Goal: Task Accomplishment & Management: Complete application form

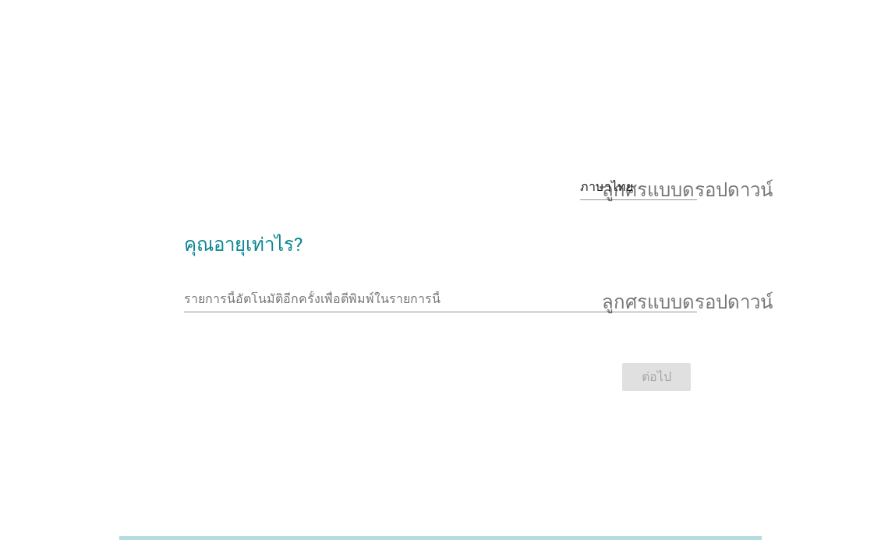
click at [275, 313] on div "รายการนี้อัตโนมัติอีกครั้งเพื่อตีพิมพ์ในรายการนี้ ลูกศรแบบดรอปดาวน์" at bounding box center [440, 307] width 512 height 41
click at [265, 302] on input "รายการนี้อัตโนมัติอีกครั้งเพื่อตีพิมพ์ในรายการนี้" at bounding box center [429, 299] width 490 height 25
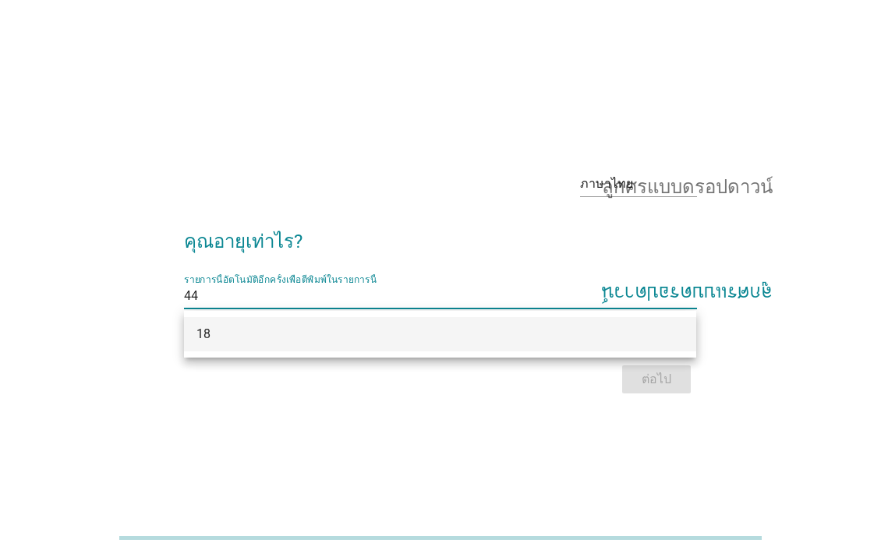
type input "44"
click at [661, 436] on div "ภาษาไทย ลูกศรแบบดรอปดาวน์ คุณอายุเท่าไร? รายการนี้อัตโนมัติอีกครั้งเพื่อตีพิมพ์…" at bounding box center [440, 278] width 881 height 557
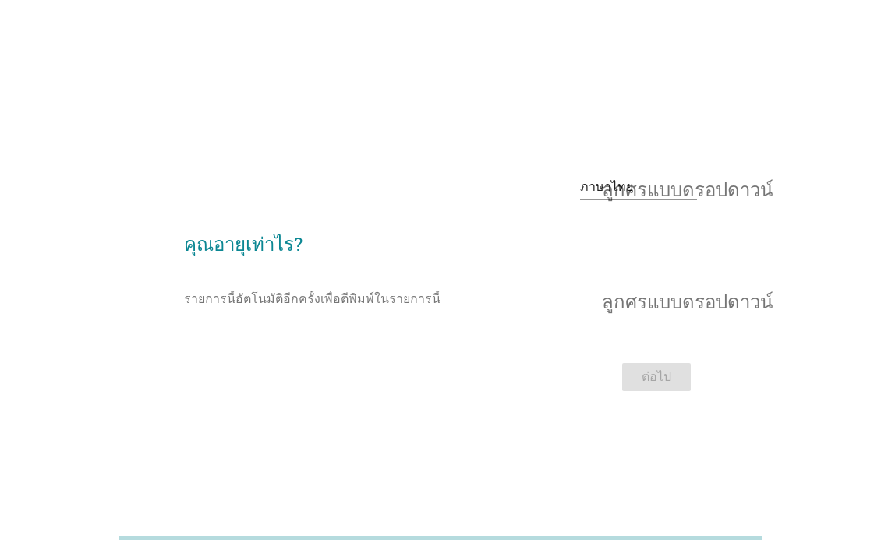
click at [337, 288] on input "รายการนี้อัตโนมัติอีกครั้งเพื่อตีพิมพ์ในรายการนี้" at bounding box center [429, 299] width 490 height 25
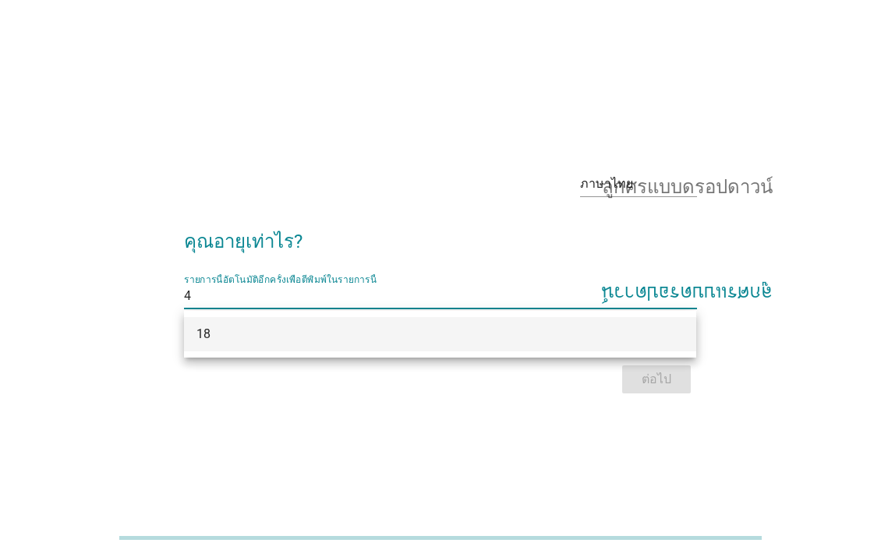
type input "44"
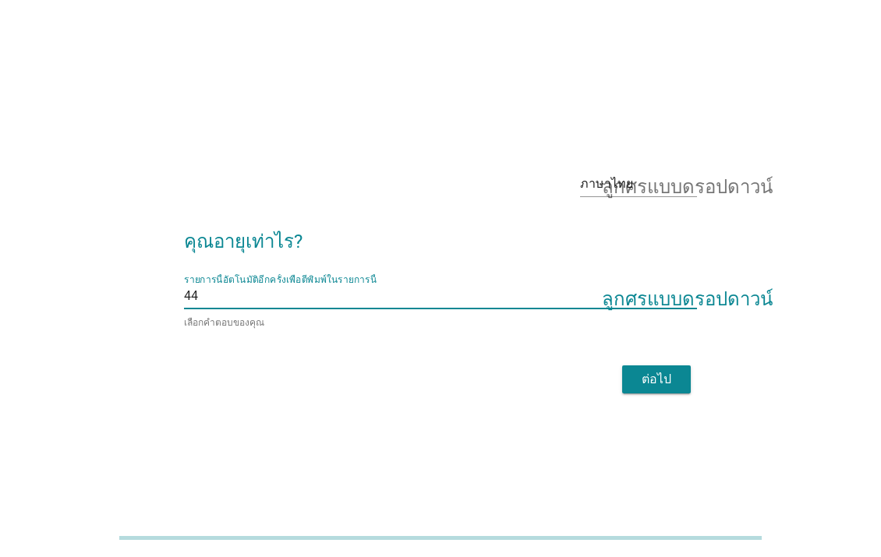
click at [663, 367] on button "ต่อไป" at bounding box center [656, 380] width 69 height 28
click at [663, 367] on div "ต่อไป" at bounding box center [440, 379] width 512 height 37
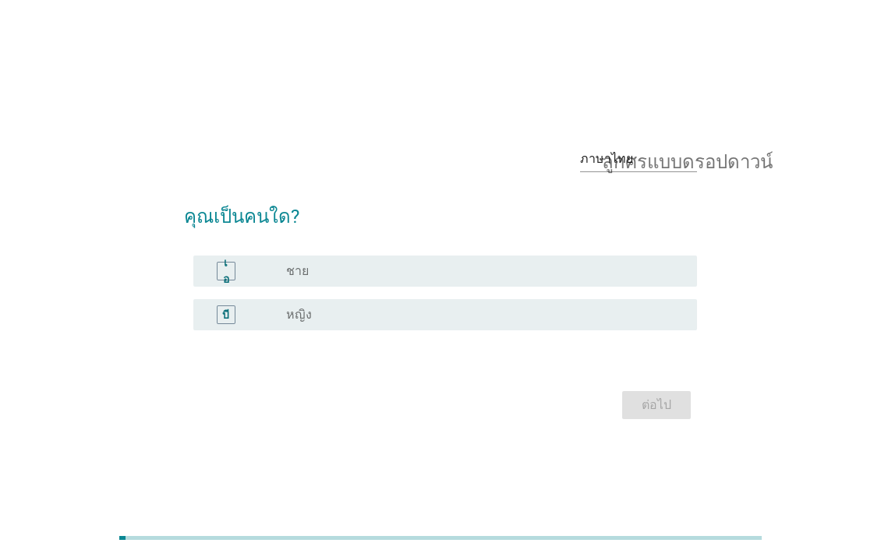
click at [288, 306] on div "ปุ่มวิทยุ[PERSON_NAME]เลือก หญิง" at bounding box center [485, 315] width 398 height 19
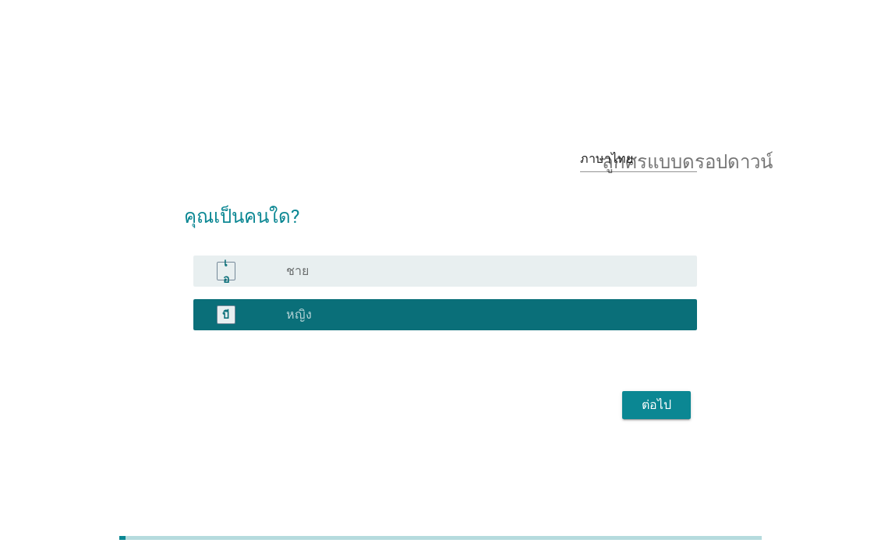
click at [675, 416] on button "ต่อไป" at bounding box center [656, 405] width 69 height 28
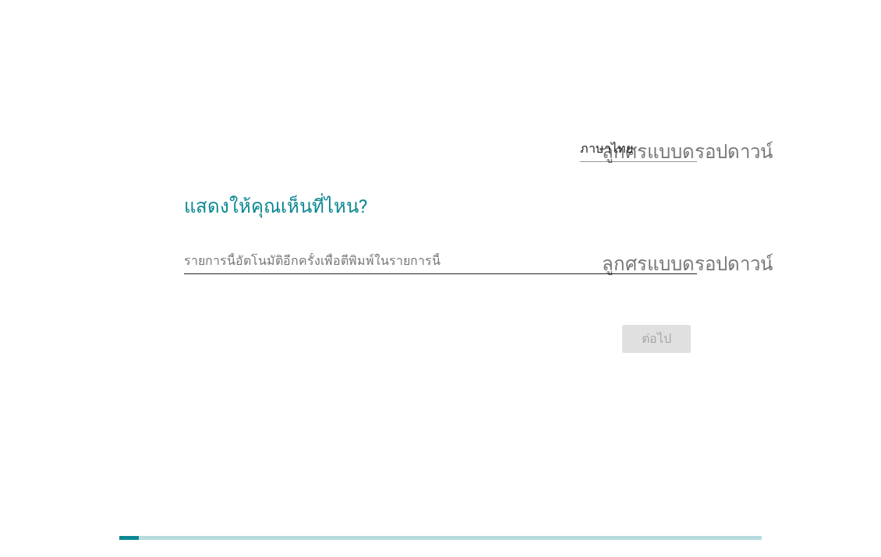
click at [285, 263] on input "รายการนี้อัตโนมัติอีกครั้งเพื่อตีพิมพ์ในรายการนี้" at bounding box center [429, 261] width 490 height 25
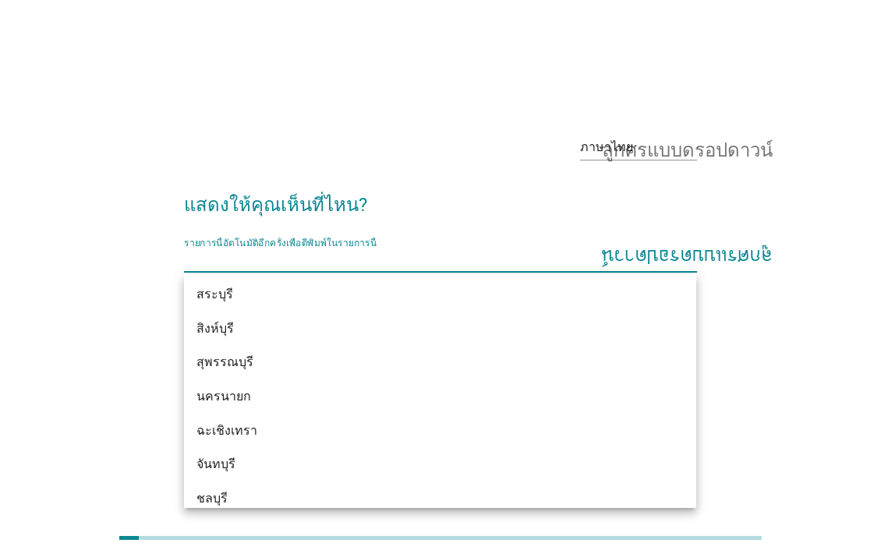
scroll to position [1637, 0]
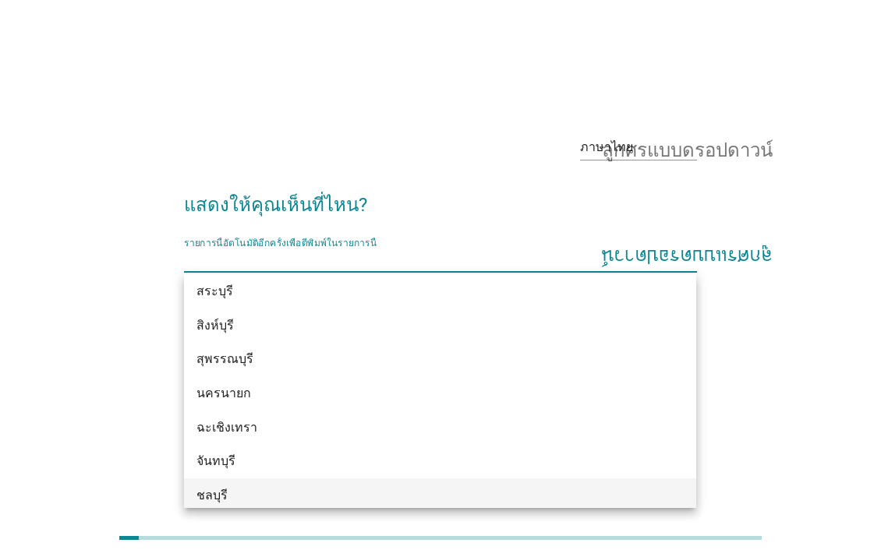
click at [207, 497] on font "ชลบุรี" at bounding box center [211, 495] width 31 height 15
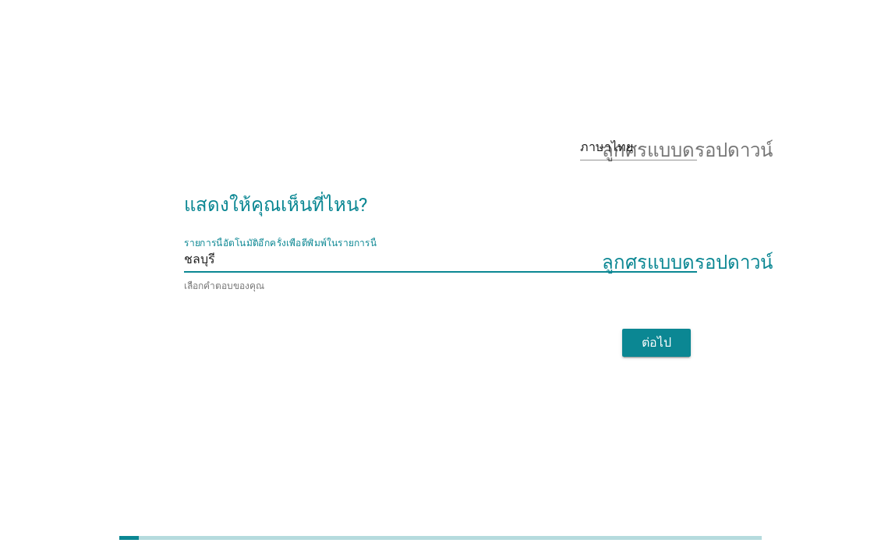
click at [656, 342] on font "ต่อไป" at bounding box center [657, 342] width 30 height 15
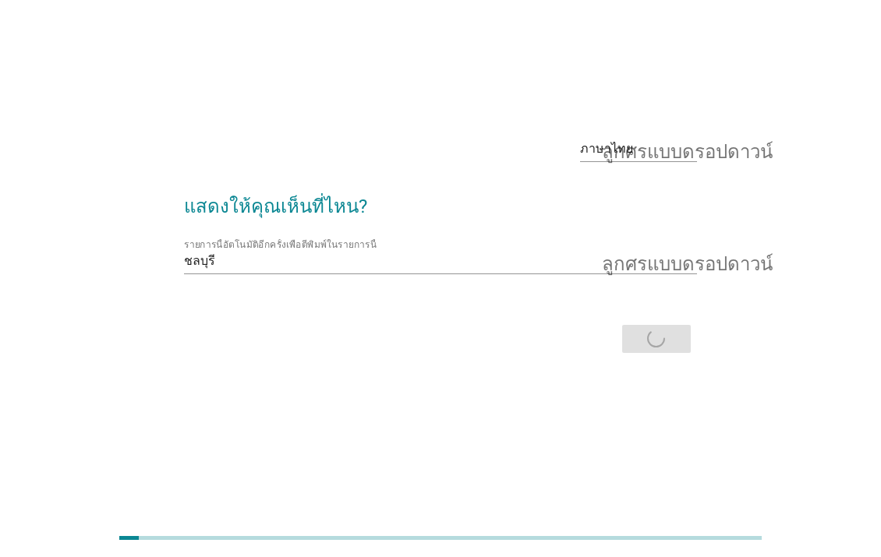
scroll to position [0, 0]
